Goal: Find specific page/section: Find specific page/section

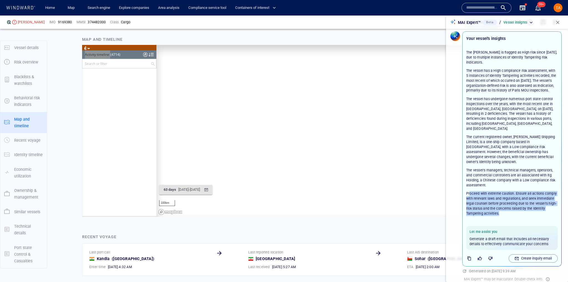
scroll to position [61963, 0]
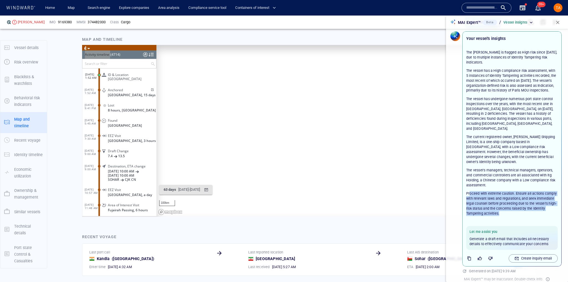
click at [560, 22] on span "button" at bounding box center [558, 23] width 6 height 6
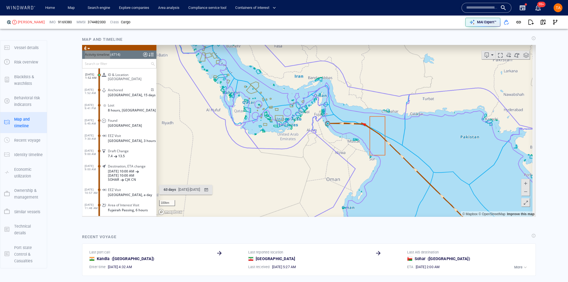
click at [557, 12] on button "TA" at bounding box center [558, 7] width 11 height 11
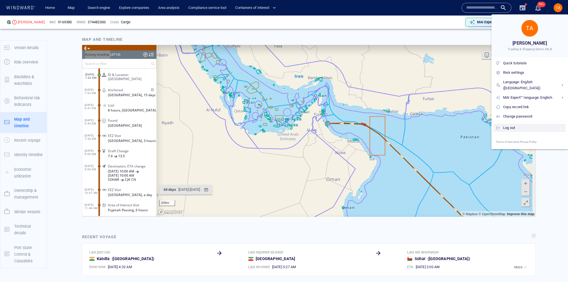
click at [513, 125] on div "Log out" at bounding box center [533, 128] width 61 height 6
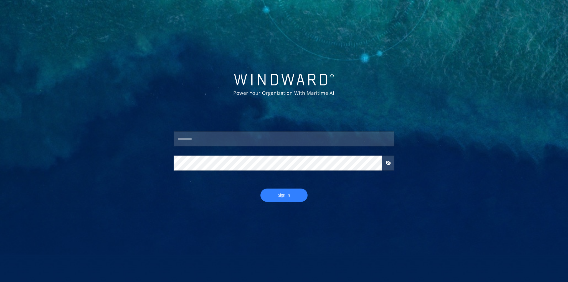
type input "***"
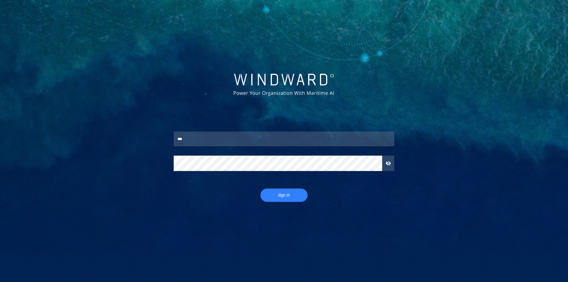
click at [283, 192] on span "Sign In" at bounding box center [284, 195] width 36 height 7
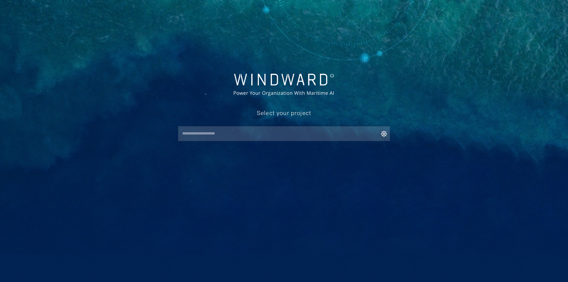
click at [223, 129] on input "text" at bounding box center [285, 134] width 209 height 10
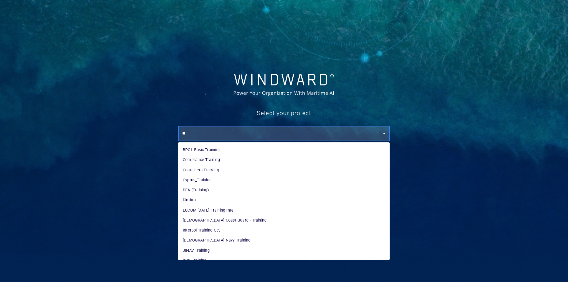
type input "*"
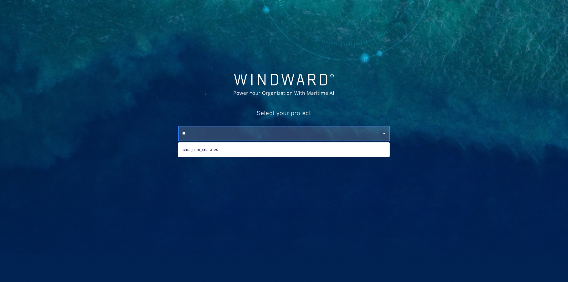
type input "*"
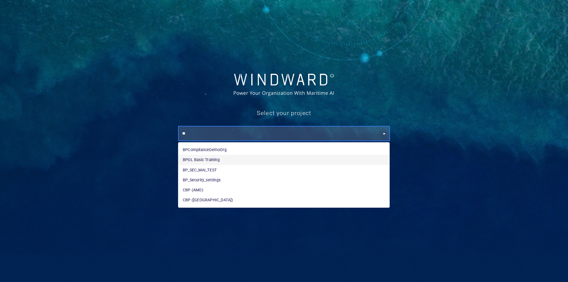
type input "**"
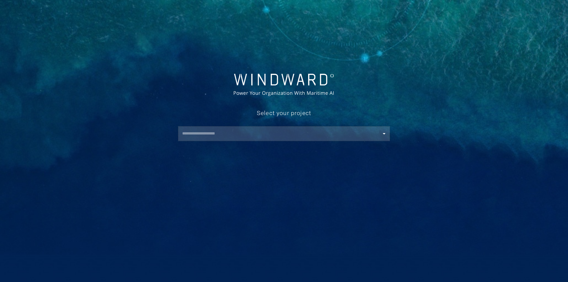
click at [505, 61] on div "Select your project ​" at bounding box center [284, 72] width 568 height 145
